Goal: Transaction & Acquisition: Purchase product/service

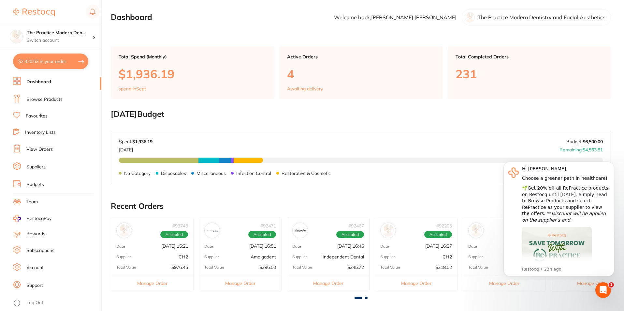
click at [45, 60] on button "$2,420.53 in your order" at bounding box center [50, 61] width 75 height 16
checkbox input "true"
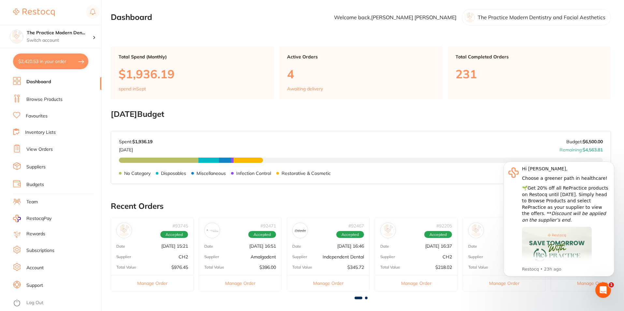
checkbox input "true"
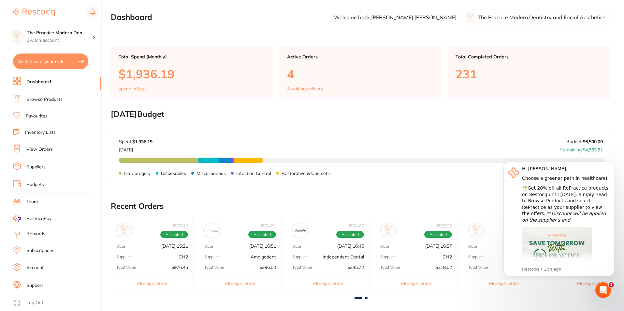
checkbox input "true"
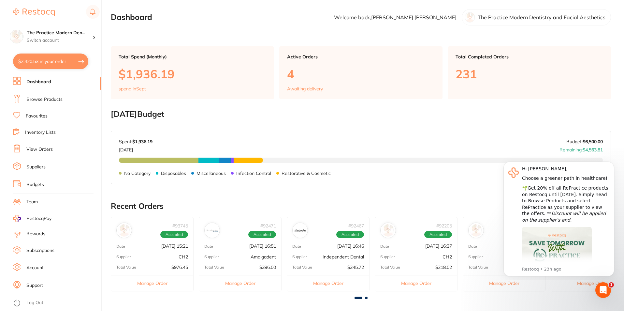
checkbox input "true"
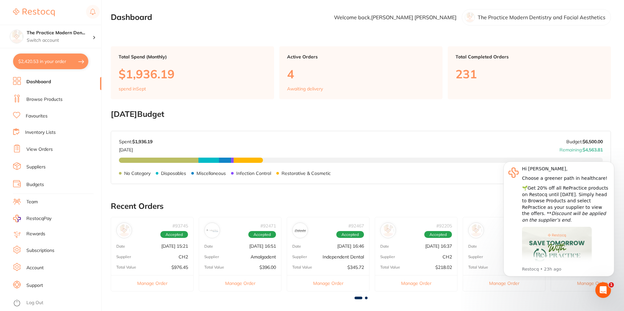
checkbox input "true"
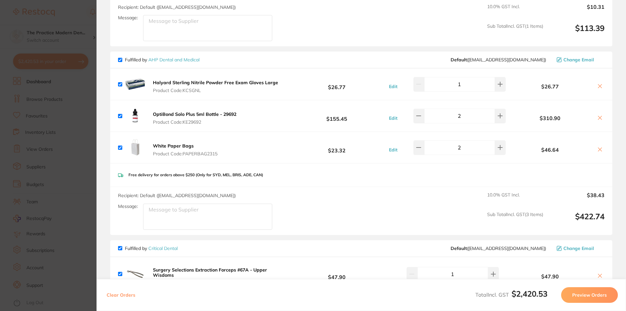
scroll to position [847, 0]
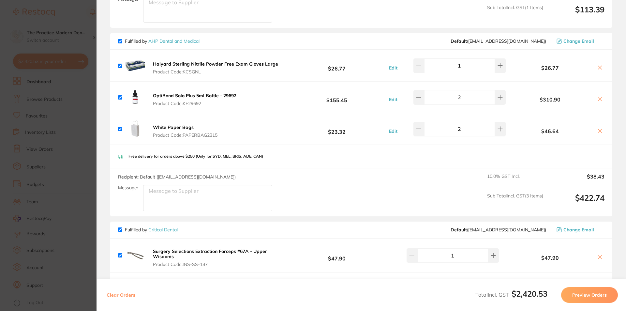
click at [183, 124] on b "White Paper Bags" at bounding box center [173, 127] width 41 height 6
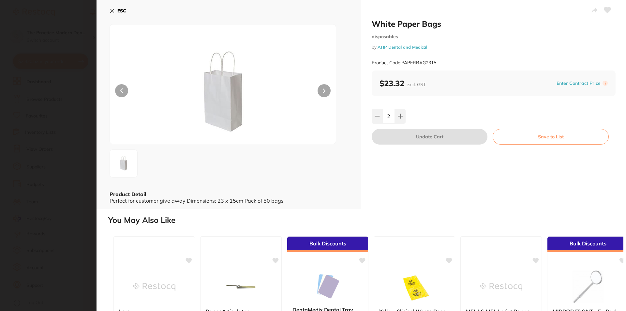
click at [118, 10] on b "ESC" at bounding box center [121, 11] width 9 height 6
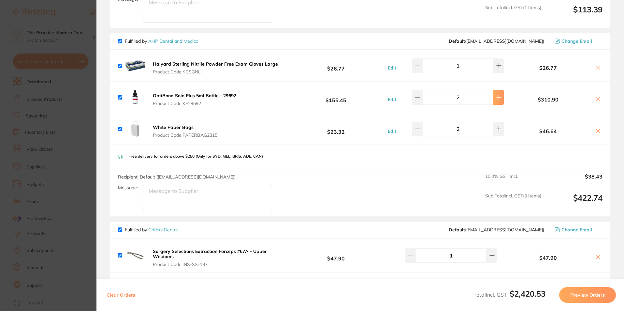
click at [497, 97] on button at bounding box center [498, 97] width 11 height 14
type input "3"
click at [420, 195] on div "Recipient: Default ( [EMAIL_ADDRESS][DOMAIN_NAME] ) Message: 10.0 % GST Incl. $…" at bounding box center [360, 192] width 500 height 48
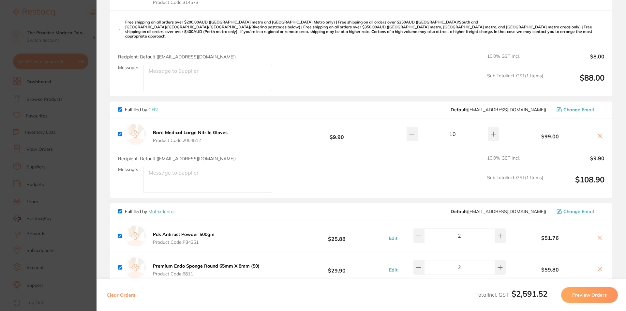
scroll to position [203, 0]
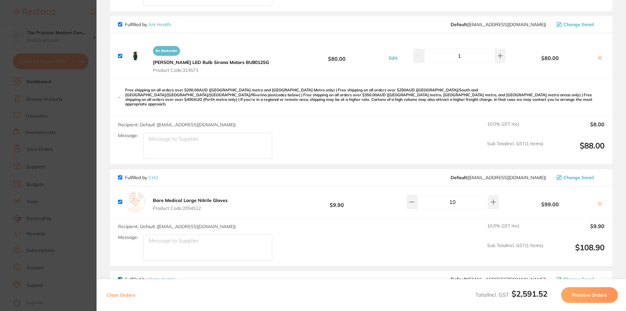
click at [90, 111] on section "Update RRP Set your pre negotiated price for this item. Item Agreed RRP (excl. …" at bounding box center [313, 155] width 626 height 311
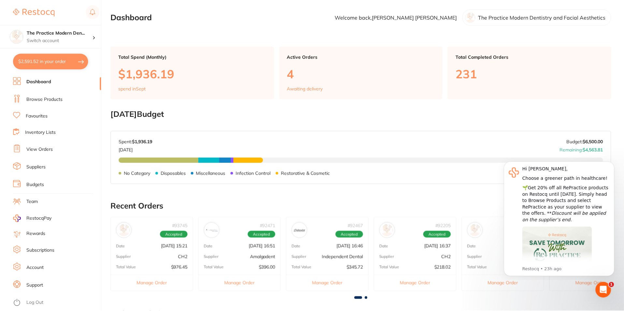
scroll to position [0, 0]
click at [40, 150] on link "View Orders" at bounding box center [39, 149] width 26 height 7
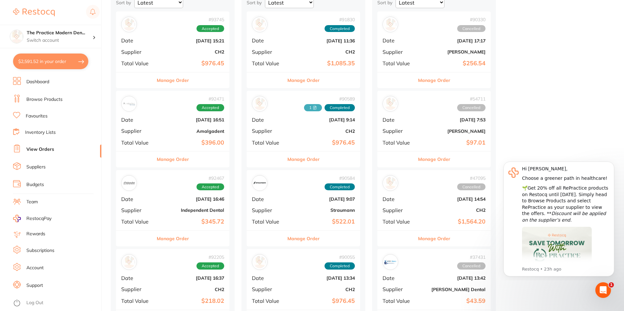
scroll to position [130, 0]
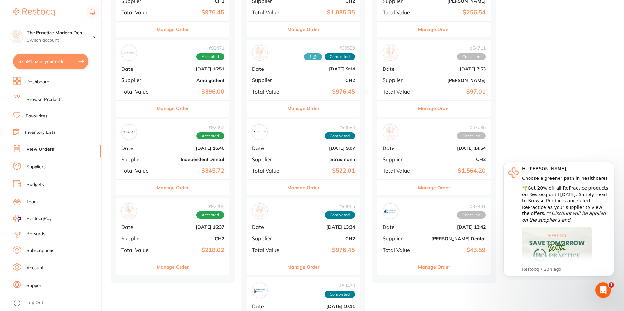
click at [134, 221] on div "# 92205 Accepted Date [DATE] 16:37 Supplier CH2 Total Value $218.02" at bounding box center [172, 228] width 113 height 60
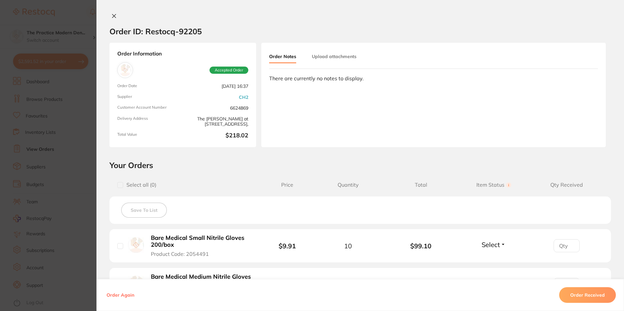
click at [66, 160] on section "Order ID: Restocq- 92205 Order Information Accepted Order Order Date [DATE] 16:…" at bounding box center [312, 155] width 624 height 311
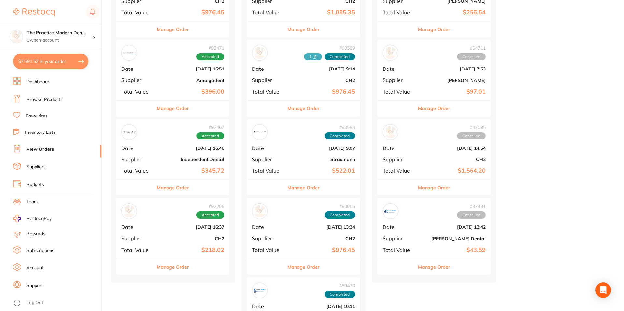
click at [161, 166] on div "# 92467 Accepted Date [DATE] 16:46 Supplier Independent Dental Total Value $345…" at bounding box center [172, 149] width 113 height 60
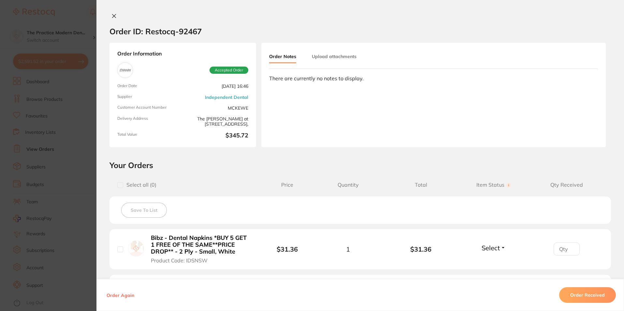
click at [60, 189] on section "Order ID: Restocq- 92467 Order Information Accepted Order Order Date [DATE] 16:…" at bounding box center [312, 155] width 624 height 311
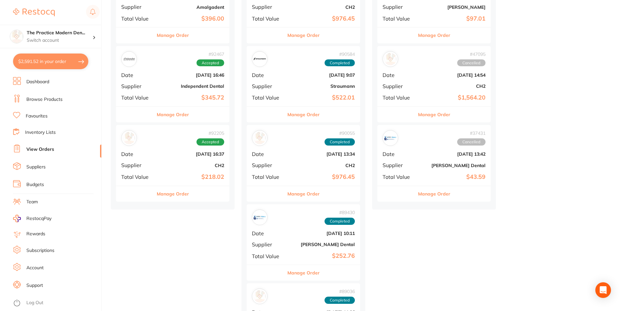
scroll to position [228, 0]
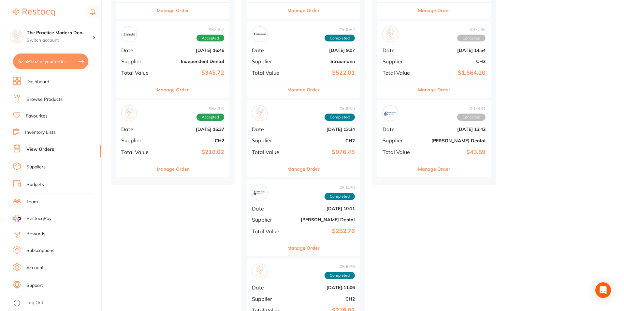
click at [167, 147] on div "# 92205 Accepted Date [DATE] 16:37 Supplier CH2 Total Value $218.02" at bounding box center [172, 130] width 113 height 60
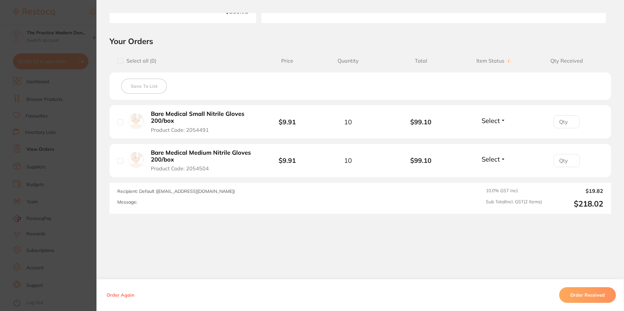
click at [117, 121] on input "checkbox" at bounding box center [120, 122] width 6 height 6
checkbox input "true"
click at [119, 161] on input "checkbox" at bounding box center [120, 161] width 6 height 6
checkbox input "true"
click at [561, 122] on input "number" at bounding box center [567, 121] width 26 height 13
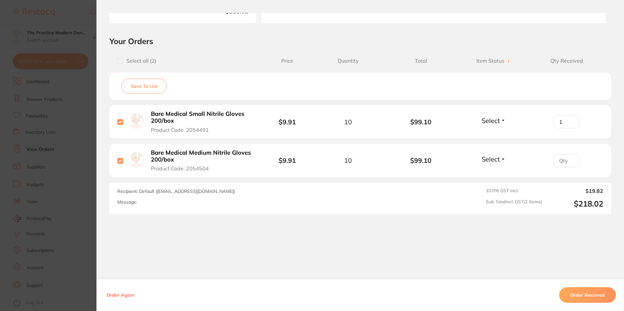
click at [570, 120] on input "1" at bounding box center [567, 121] width 26 height 13
type input "2"
click at [570, 120] on input "2" at bounding box center [567, 121] width 26 height 13
click at [500, 123] on button "Select" at bounding box center [494, 120] width 28 height 8
click at [500, 135] on span "Received" at bounding box center [493, 134] width 17 height 5
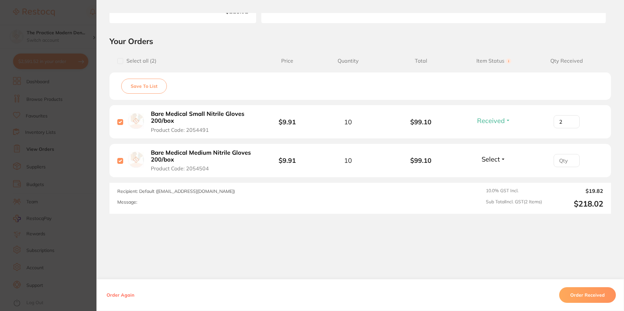
click at [578, 161] on input "number" at bounding box center [567, 160] width 26 height 13
click at [566, 156] on input "number" at bounding box center [567, 160] width 26 height 13
click at [569, 158] on input "1" at bounding box center [567, 160] width 26 height 13
type input "2"
click at [569, 158] on input "2" at bounding box center [567, 160] width 26 height 13
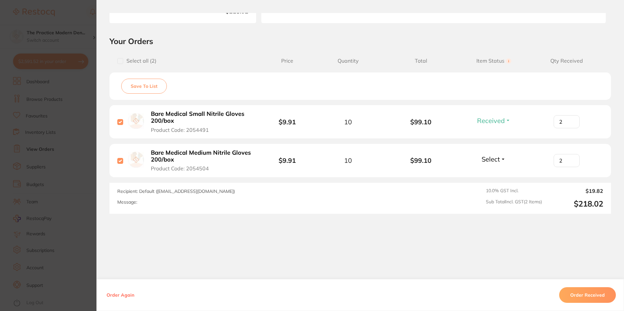
click at [499, 160] on button "Select" at bounding box center [494, 159] width 28 height 8
click at [497, 153] on span "Received" at bounding box center [493, 153] width 17 height 0
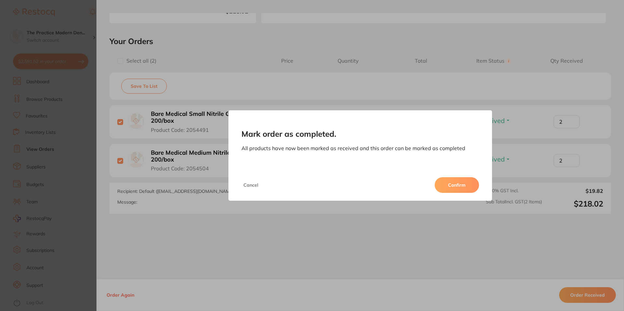
drag, startPoint x: 460, startPoint y: 189, endPoint x: 43, endPoint y: 103, distance: 426.4
click at [460, 189] on button "Confirm" at bounding box center [457, 185] width 44 height 16
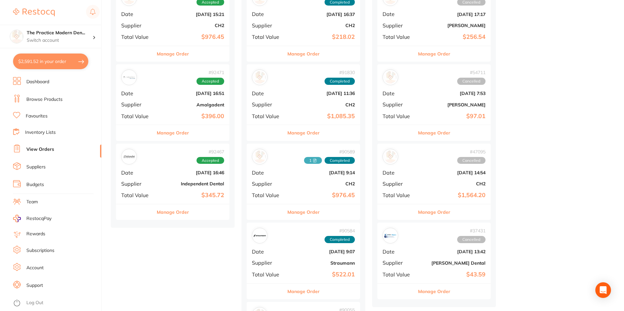
scroll to position [98, 0]
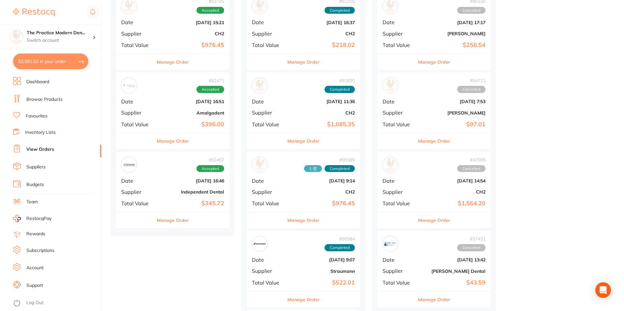
click at [192, 198] on div "# 92467 Accepted Date [DATE] 16:46 Supplier Independent Dental Total Value $345…" at bounding box center [172, 182] width 113 height 60
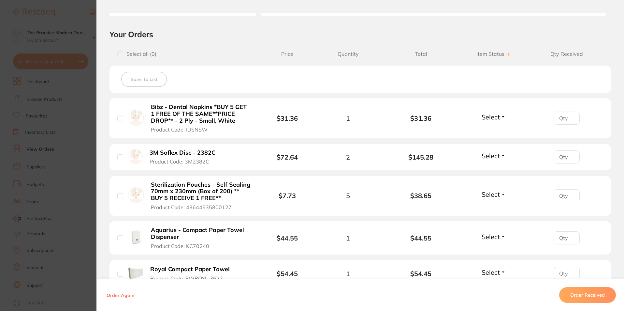
scroll to position [130, 0]
click at [118, 55] on input "checkbox" at bounding box center [120, 54] width 6 height 6
checkbox input "true"
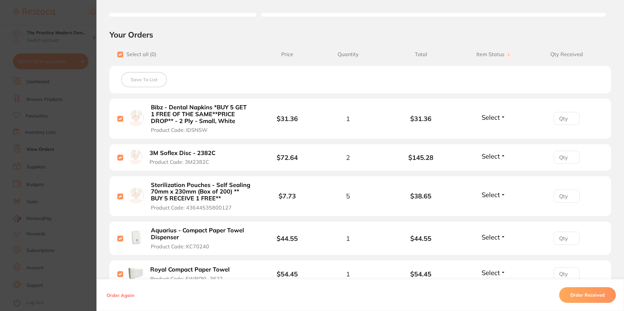
checkbox input "true"
click at [559, 119] on input "number" at bounding box center [567, 118] width 26 height 13
type input "1"
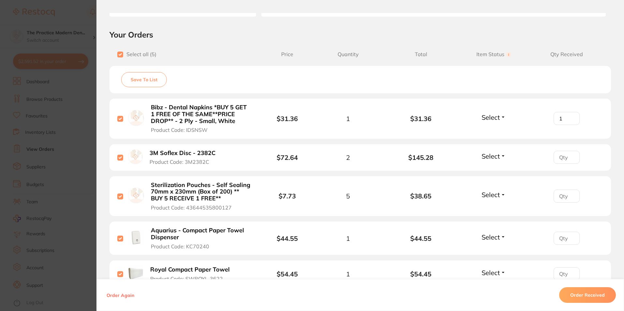
click at [570, 117] on input "1" at bounding box center [567, 118] width 26 height 13
click at [560, 154] on input "number" at bounding box center [567, 157] width 26 height 13
type input "2"
click at [559, 197] on input "number" at bounding box center [567, 195] width 26 height 13
type input "5"
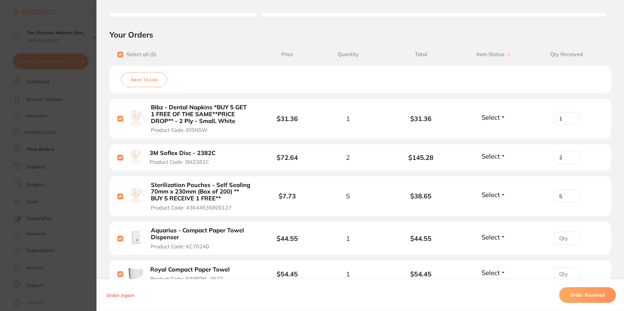
click at [558, 241] on input "number" at bounding box center [567, 237] width 26 height 13
type input "0"
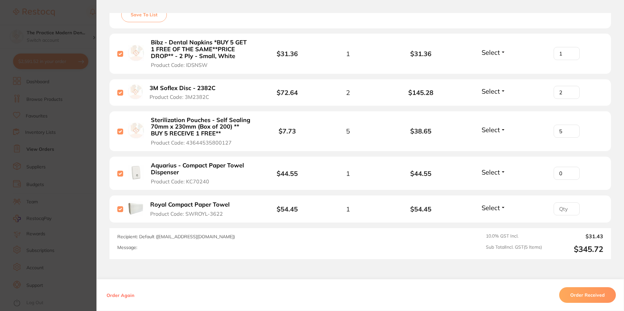
scroll to position [195, 0]
type input "1"
click at [560, 208] on input "number" at bounding box center [567, 208] width 26 height 13
type input "1"
click at [539, 232] on div "Recipient: Default ( [EMAIL_ADDRESS][DOMAIN_NAME] ) Message: 10.0 % GST Incl. $…" at bounding box center [359, 242] width 501 height 31
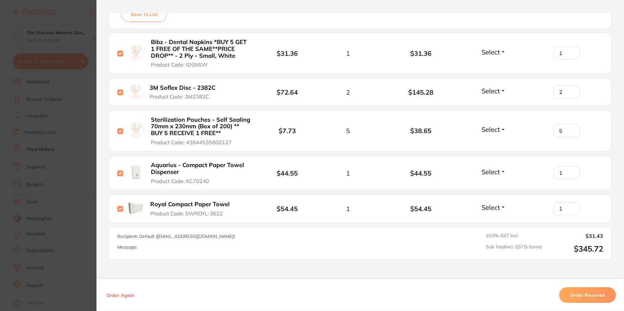
click at [482, 53] on span "Select" at bounding box center [491, 52] width 18 height 8
click at [486, 62] on button "Received" at bounding box center [493, 66] width 17 height 10
click at [492, 86] on li "3M Soflex Disc - 2382C Product Code: 3M2382C $72.64 2 $145.28 Select Received B…" at bounding box center [359, 92] width 501 height 27
click at [493, 94] on span "Select" at bounding box center [491, 91] width 18 height 8
click at [490, 101] on button "Received" at bounding box center [493, 105] width 17 height 10
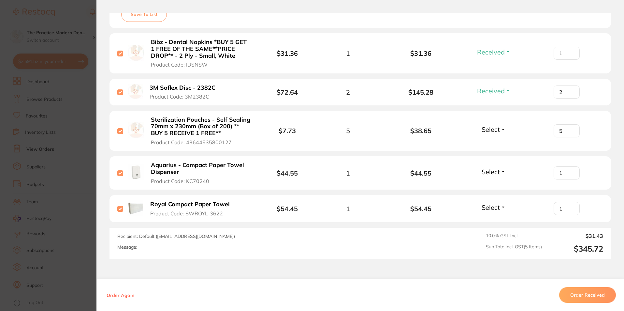
click at [484, 127] on span "Select" at bounding box center [491, 129] width 18 height 8
click at [492, 141] on span "Received" at bounding box center [493, 143] width 17 height 5
click at [489, 175] on span "Select" at bounding box center [491, 171] width 18 height 8
drag, startPoint x: 492, startPoint y: 183, endPoint x: 492, endPoint y: 195, distance: 11.7
click at [492, 183] on button "Received" at bounding box center [493, 186] width 17 height 10
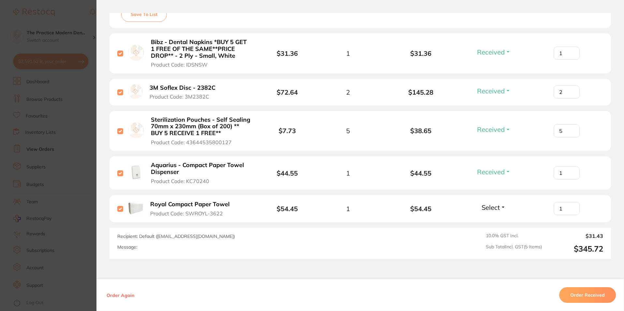
click at [491, 206] on span "Select" at bounding box center [491, 207] width 18 height 8
click at [496, 219] on span "Received" at bounding box center [493, 221] width 17 height 5
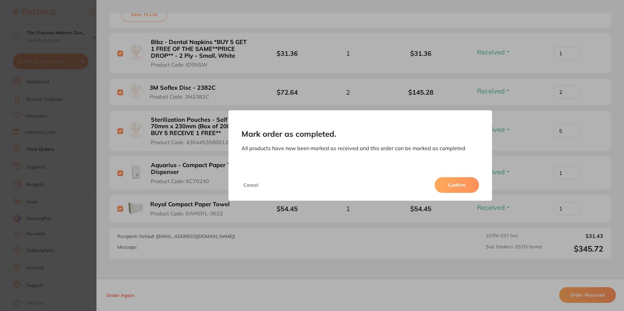
click at [462, 187] on button "Confirm" at bounding box center [457, 185] width 44 height 16
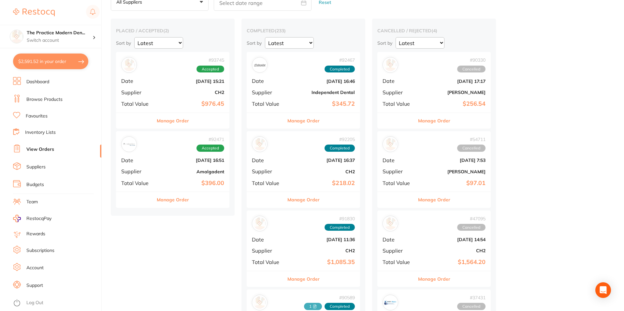
scroll to position [33, 0]
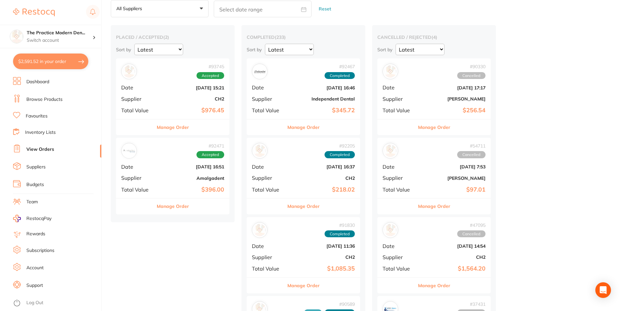
click at [175, 185] on div "# 92471 Accepted Date [DATE] 16:51 Supplier Amalgadent Total Value $396.00" at bounding box center [172, 168] width 113 height 60
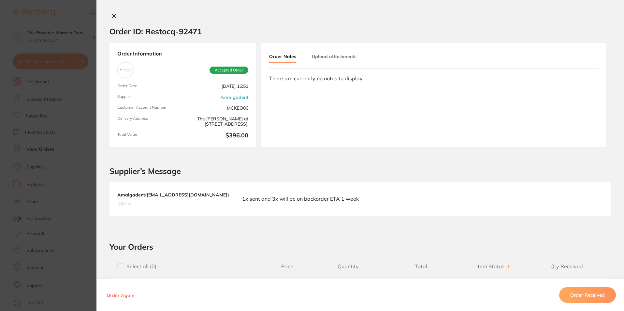
click at [135, 162] on section "Supplier’s Message Amalgadent ( [EMAIL_ADDRESS][DOMAIN_NAME] ) [DATE] 1x sent a…" at bounding box center [360, 187] width 528 height 81
click at [87, 132] on section "Order ID: Restocq- 92471 Order Information Accepted Order Order Date [DATE] 16:…" at bounding box center [312, 155] width 624 height 311
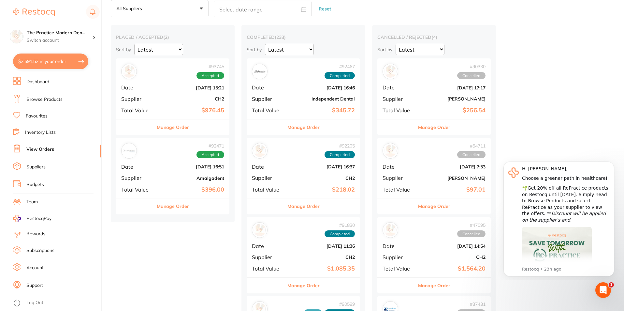
click at [163, 166] on b "[DATE] 16:51" at bounding box center [191, 166] width 65 height 5
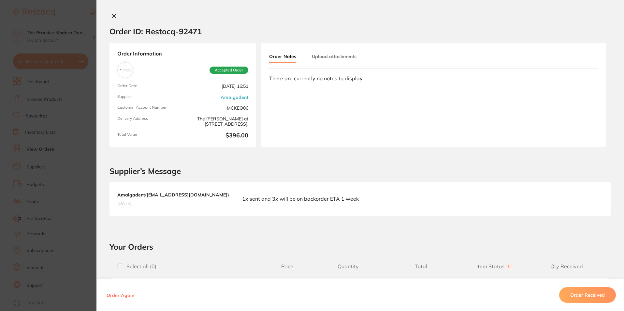
click at [82, 190] on section "Order ID: Restocq- 92471 Order Information Accepted Order Order Date [DATE] 16:…" at bounding box center [312, 155] width 624 height 311
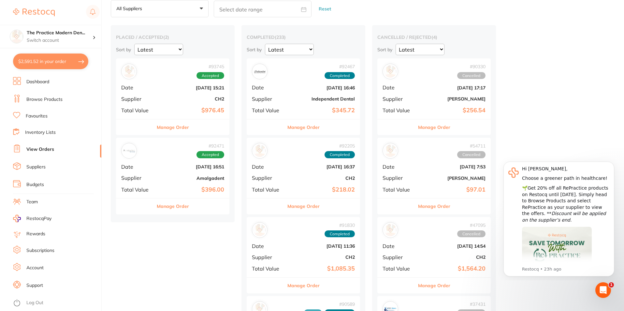
click at [164, 107] on b "$976.45" at bounding box center [191, 110] width 65 height 7
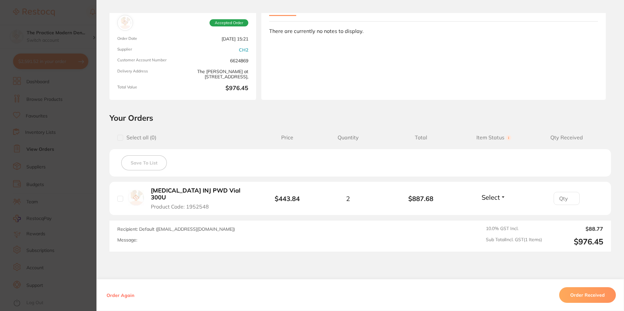
scroll to position [79, 0]
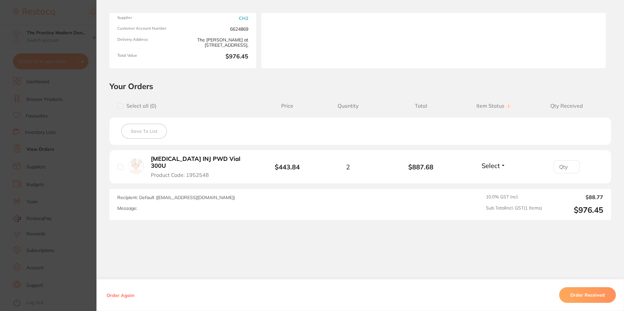
click at [82, 110] on section "Order ID: Restocq- 93745 Order Information Accepted Order Order Date [DATE] 15:…" at bounding box center [312, 155] width 624 height 311
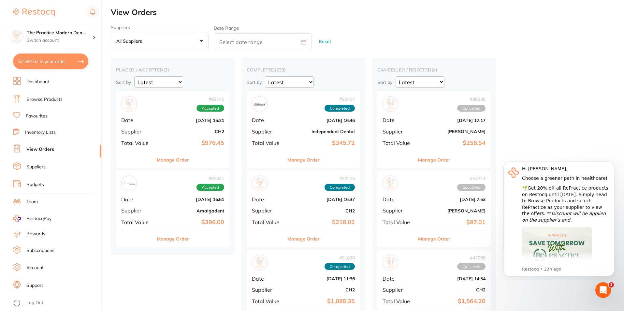
click at [40, 85] on li "Dashboard" at bounding box center [57, 82] width 88 height 10
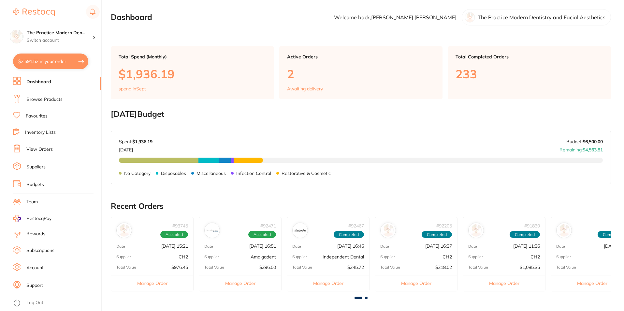
click at [42, 100] on link "Browse Products" at bounding box center [44, 99] width 36 height 7
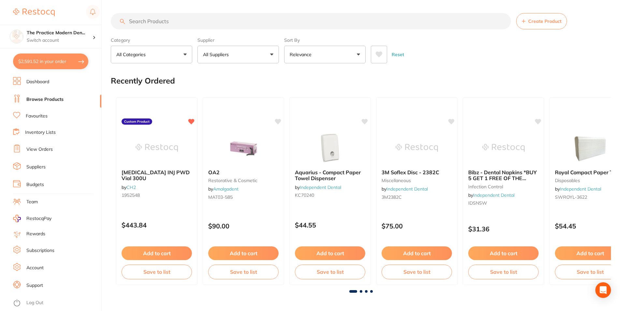
click at [187, 20] on input "search" at bounding box center [311, 21] width 400 height 16
click at [277, 120] on icon at bounding box center [278, 121] width 6 height 6
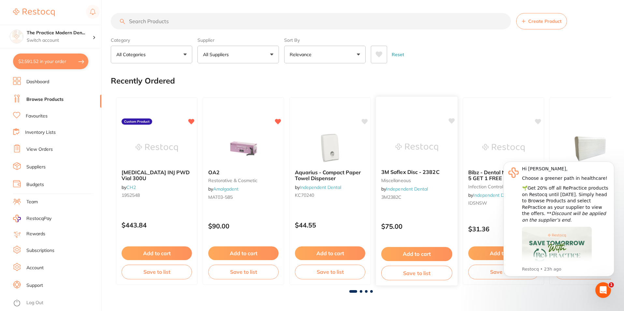
click at [450, 119] on icon at bounding box center [452, 121] width 6 height 6
click at [539, 122] on icon at bounding box center [538, 121] width 6 height 6
click at [610, 165] on button "Dismiss notification" at bounding box center [612, 163] width 8 height 8
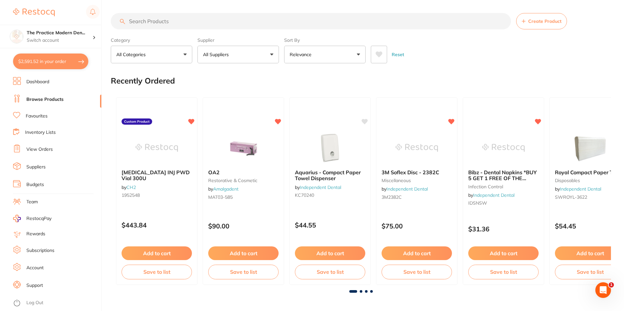
scroll to position [33, 0]
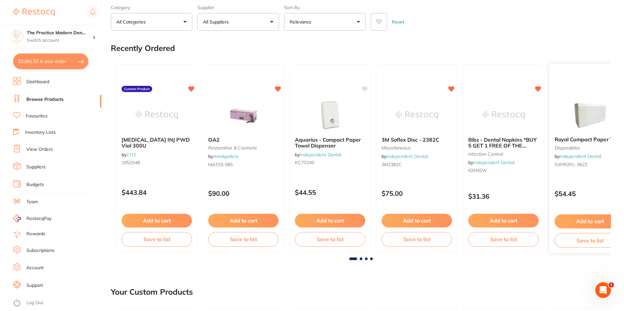
click at [610, 87] on div "Royal Compact Paper Towel disposables by Independent Dental SWROYL-3622 $54.45 …" at bounding box center [590, 158] width 82 height 189
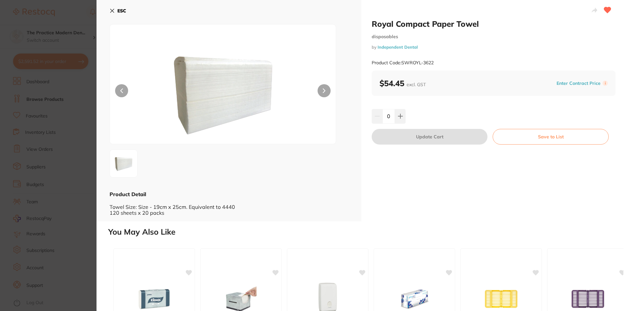
click at [121, 8] on b "ESC" at bounding box center [121, 11] width 9 height 6
click at [119, 37] on label "Category" at bounding box center [151, 40] width 81 height 6
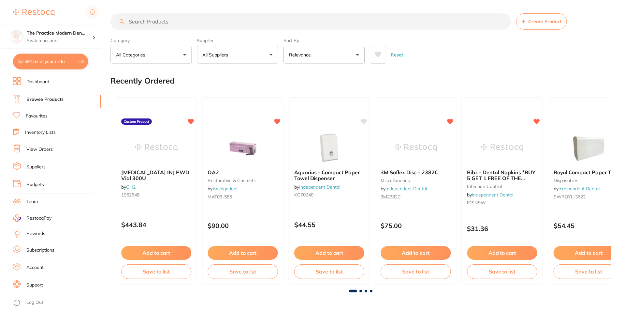
scroll to position [33, 0]
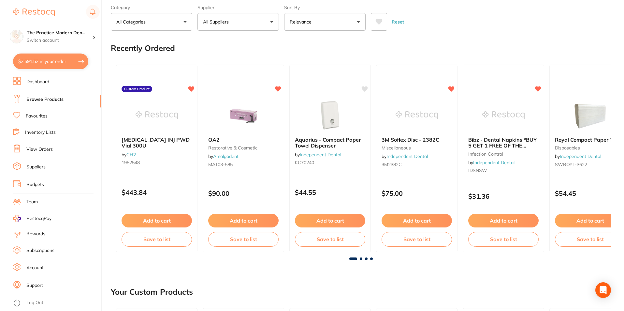
click at [361, 258] on span at bounding box center [361, 258] width 3 height 3
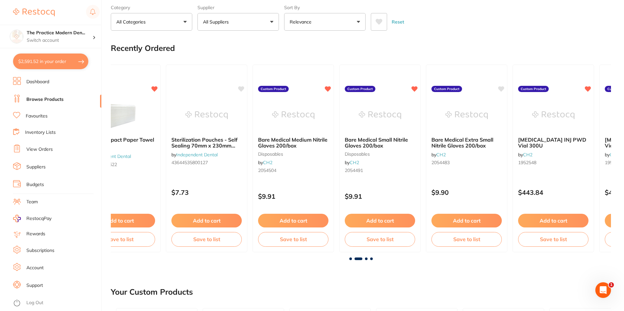
scroll to position [0, 500]
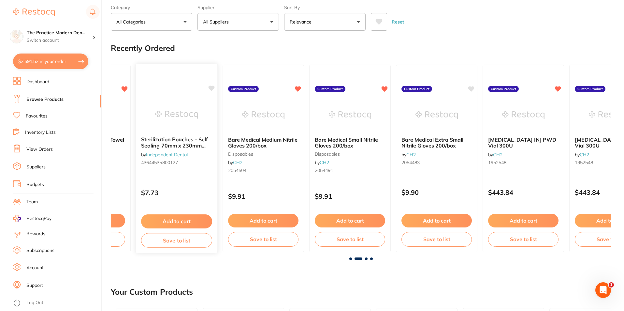
click at [213, 88] on icon at bounding box center [212, 88] width 6 height 6
click at [472, 88] on icon at bounding box center [472, 88] width 6 height 6
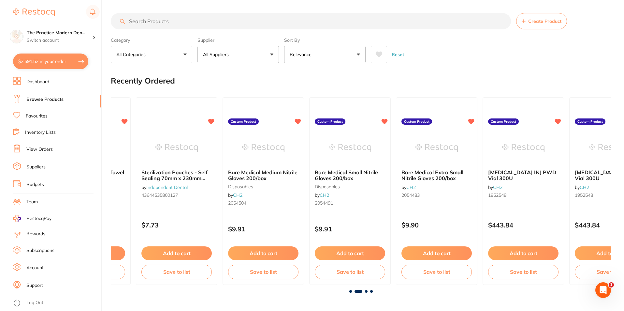
click at [166, 24] on input "search" at bounding box center [311, 21] width 400 height 16
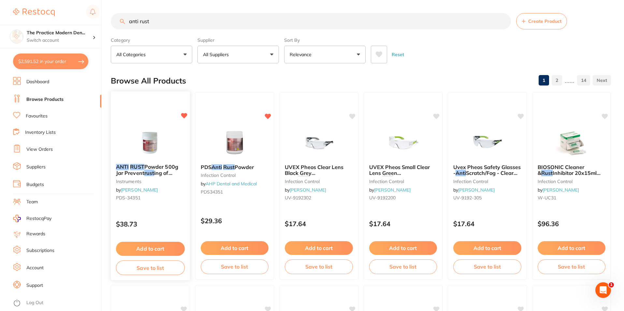
type input "anti rust"
click at [161, 246] on button "Add to cart" at bounding box center [150, 248] width 69 height 14
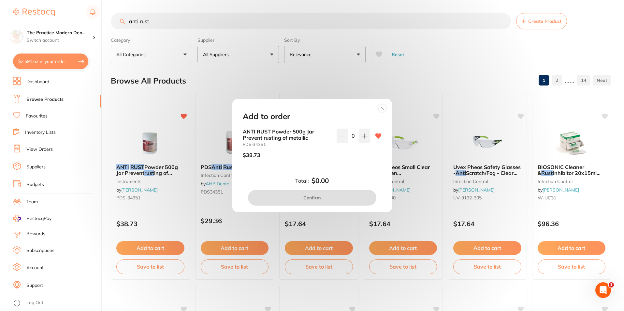
click at [382, 105] on circle at bounding box center [381, 107] width 7 height 7
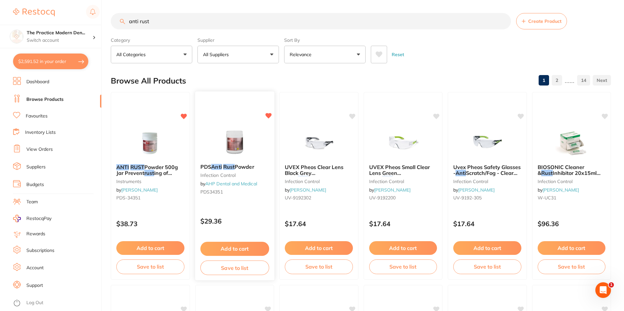
click at [248, 246] on button "Add to cart" at bounding box center [234, 248] width 69 height 14
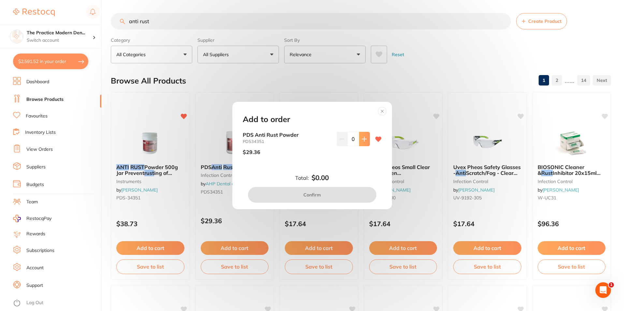
click at [359, 138] on button at bounding box center [364, 139] width 11 height 14
type input "1"
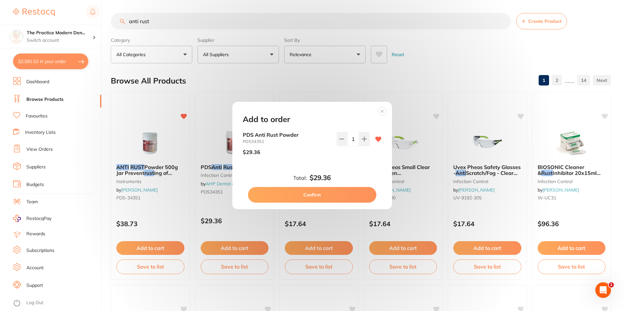
click at [357, 190] on button "Confirm" at bounding box center [312, 195] width 128 height 16
checkbox input "false"
